Goal: Check status: Check status

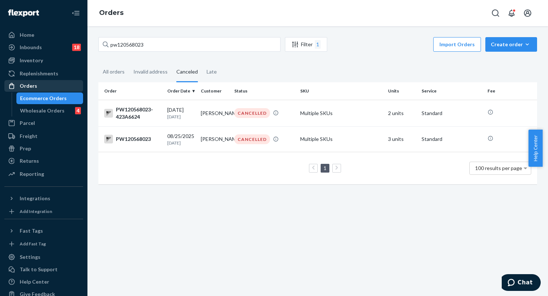
click at [46, 86] on div "Orders" at bounding box center [43, 86] width 77 height 10
click at [111, 74] on div "All orders" at bounding box center [114, 72] width 22 height 20
click at [98, 62] on input "All orders" at bounding box center [98, 62] width 0 height 0
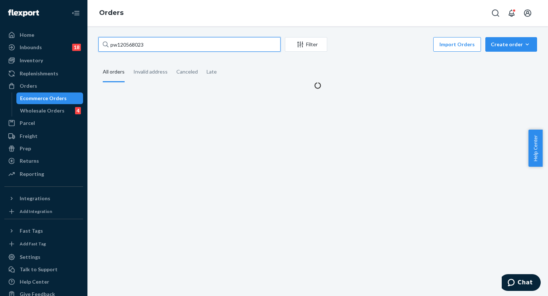
click at [142, 51] on input "pw120568023" at bounding box center [189, 44] width 182 height 15
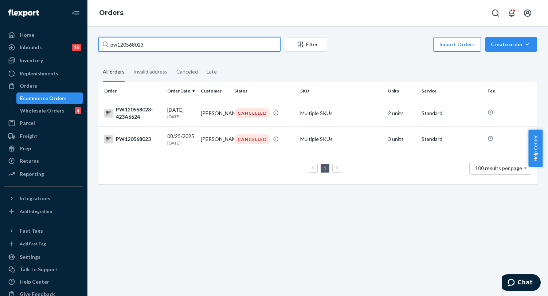
click at [142, 51] on input "pw120568023" at bounding box center [189, 44] width 182 height 15
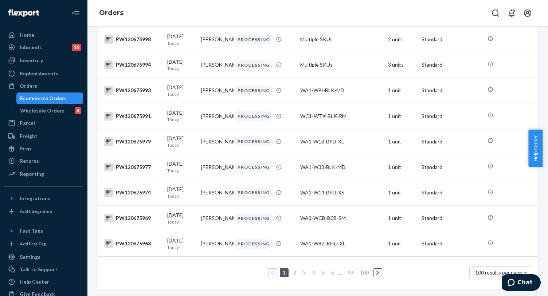
scroll to position [2497, 0]
click at [300, 214] on div "WA3-WCB-B0B-SM" at bounding box center [341, 217] width 82 height 7
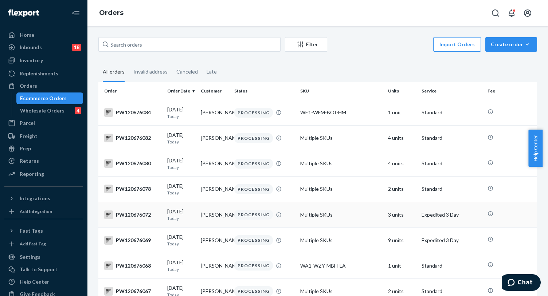
click at [283, 220] on div "PROCESSING" at bounding box center [264, 215] width 63 height 10
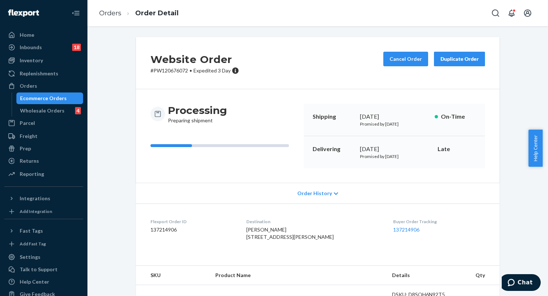
click at [120, 142] on div "Website Order # PW120676072 • Expedited 3 Day Cancel Order Duplicate Order Proc…" at bounding box center [317, 290] width 449 height 506
click at [404, 58] on button "Cancel Order" at bounding box center [405, 59] width 45 height 15
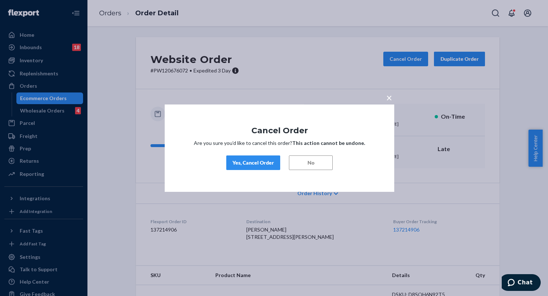
click at [389, 99] on span "×" at bounding box center [389, 97] width 6 height 12
